Goal: Book appointment/travel/reservation

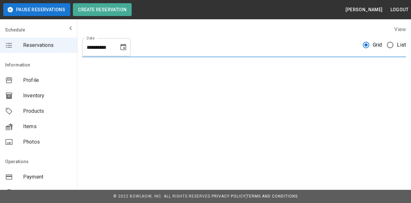
click at [381, 44] on span "Grid" at bounding box center [377, 45] width 9 height 8
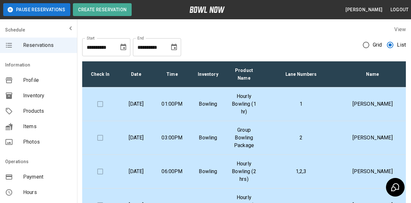
click at [165, 109] on td "01:00PM" at bounding box center [172, 104] width 36 height 34
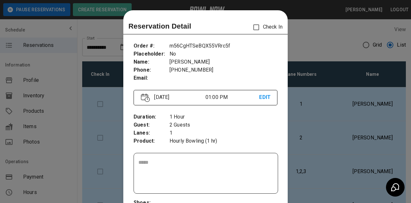
click at [169, 108] on div "Duration : Guest : Lanes : Product : 1 Hour 2 Guests 1 Hourly Bowling (1 hr)" at bounding box center [206, 129] width 144 height 42
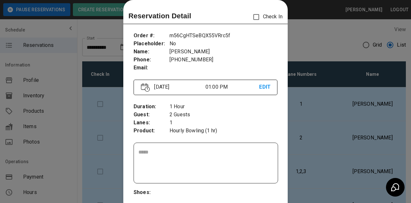
click at [264, 84] on p "EDIT" at bounding box center [264, 87] width 11 height 8
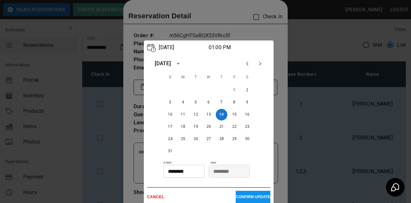
click at [179, 176] on input "********" at bounding box center [181, 171] width 37 height 13
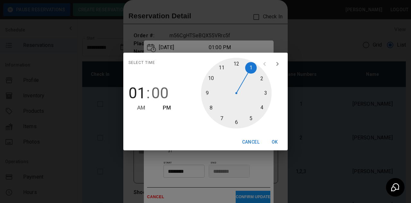
click at [247, 69] on div at bounding box center [236, 93] width 71 height 71
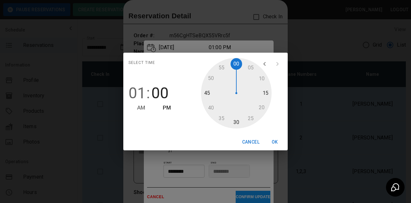
click at [262, 97] on div at bounding box center [236, 93] width 71 height 71
click at [236, 122] on div at bounding box center [236, 93] width 71 height 71
type input "********"
click at [273, 139] on button "OK" at bounding box center [274, 142] width 21 height 12
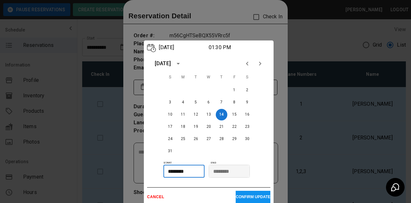
scroll to position [41, 0]
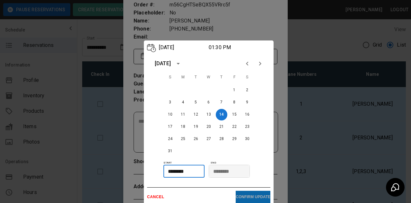
click at [245, 199] on p "CONFIRM UPDATE" at bounding box center [253, 197] width 35 height 4
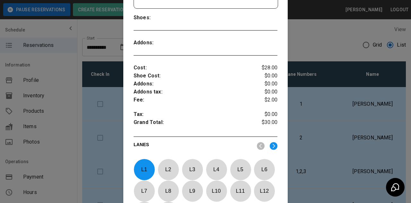
scroll to position [253, 0]
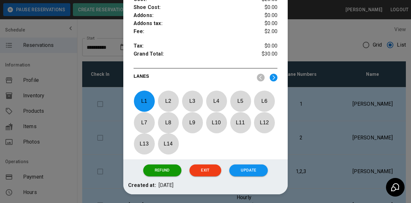
click at [203, 176] on button "Exit" at bounding box center [204, 170] width 31 height 12
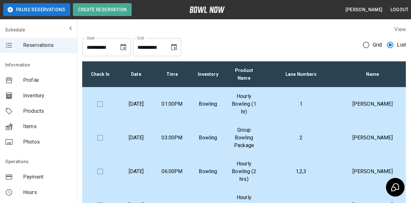
click at [150, 105] on td "[DATE]" at bounding box center [136, 104] width 36 height 34
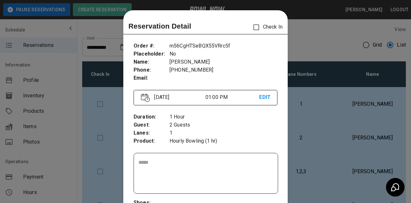
scroll to position [10, 0]
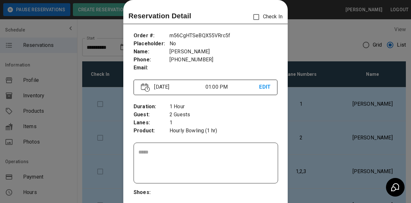
click at [264, 88] on p "EDIT" at bounding box center [264, 87] width 11 height 8
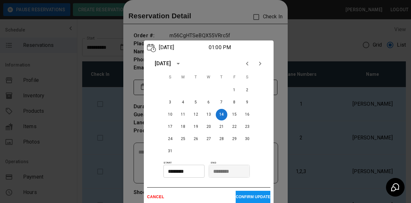
click at [180, 177] on input "********" at bounding box center [181, 171] width 37 height 13
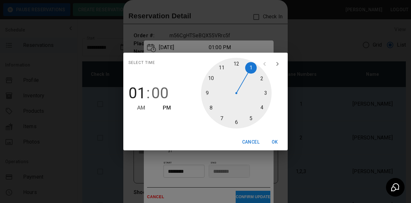
click at [248, 65] on div at bounding box center [236, 93] width 71 height 71
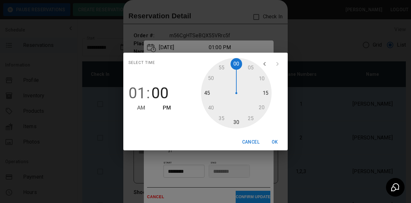
click at [238, 124] on div at bounding box center [236, 93] width 71 height 71
type input "********"
click at [274, 143] on button "OK" at bounding box center [274, 142] width 21 height 12
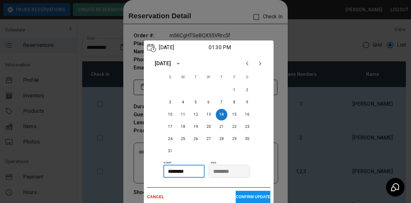
click at [257, 199] on p "CONFIRM UPDATE" at bounding box center [253, 197] width 35 height 4
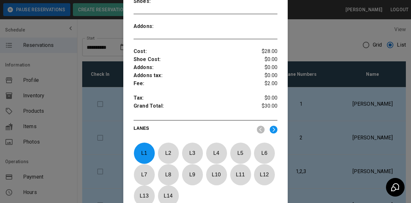
scroll to position [253, 0]
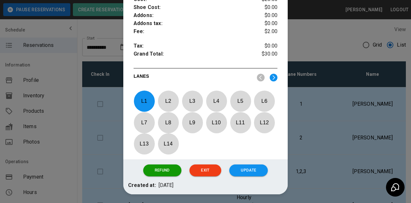
click at [209, 176] on button "Exit" at bounding box center [204, 170] width 31 height 12
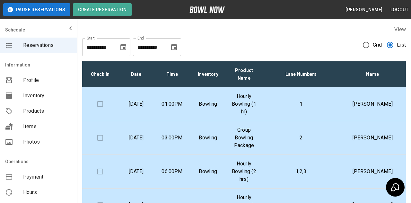
click at [145, 142] on p "[DATE]" at bounding box center [136, 138] width 26 height 8
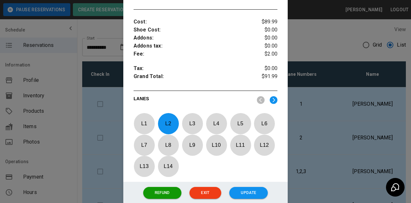
scroll to position [231, 0]
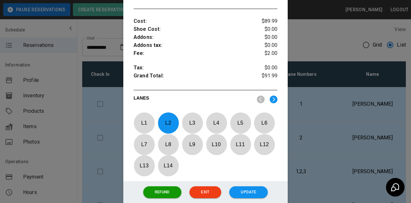
click at [206, 198] on button "Exit" at bounding box center [204, 192] width 31 height 12
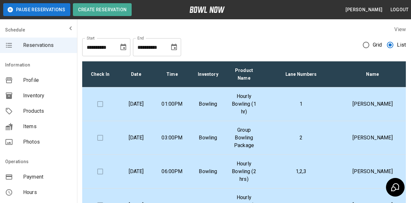
click at [185, 166] on td "06:00PM" at bounding box center [172, 172] width 36 height 34
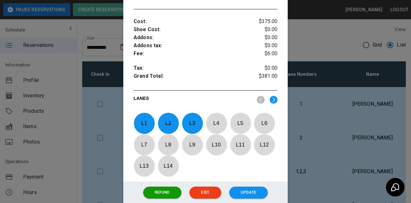
scroll to position [238, 0]
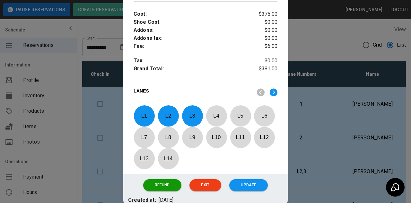
click at [206, 189] on button "Exit" at bounding box center [204, 185] width 31 height 12
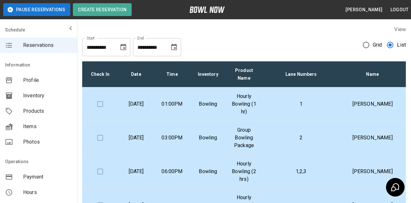
click at [136, 203] on p "[DATE]" at bounding box center [136, 205] width 26 height 8
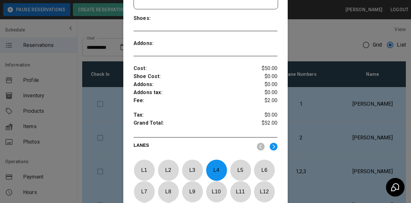
scroll to position [253, 0]
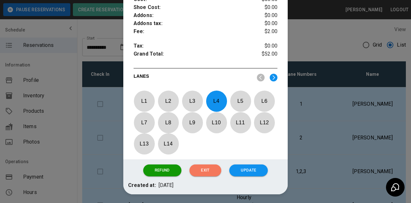
click at [207, 172] on button "Exit" at bounding box center [204, 170] width 31 height 12
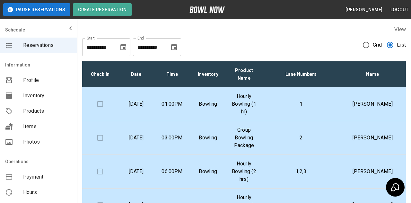
click at [177, 110] on td "01:00PM" at bounding box center [172, 104] width 36 height 34
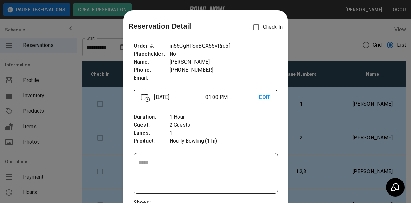
scroll to position [10, 0]
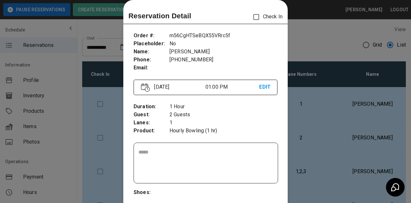
click at [2, 110] on div at bounding box center [205, 101] width 411 height 203
